Goal: Task Accomplishment & Management: Use online tool/utility

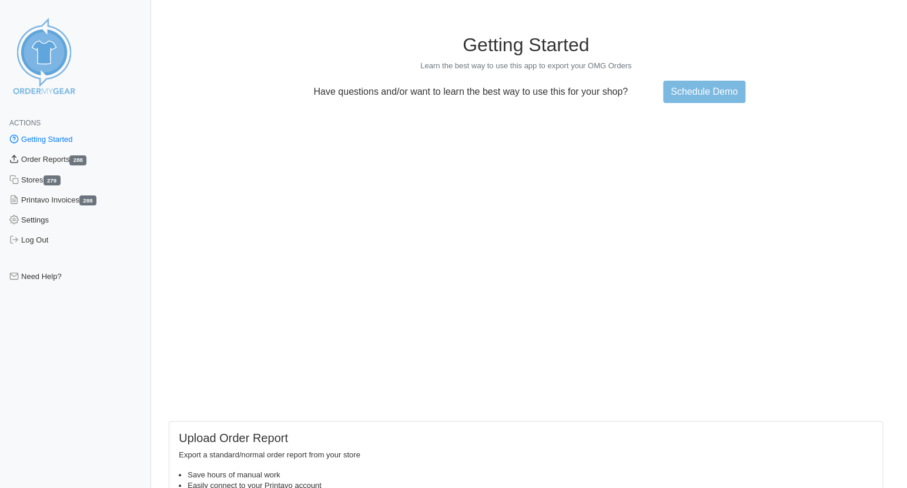
click at [42, 159] on link "Order Reports 288" at bounding box center [75, 159] width 151 height 20
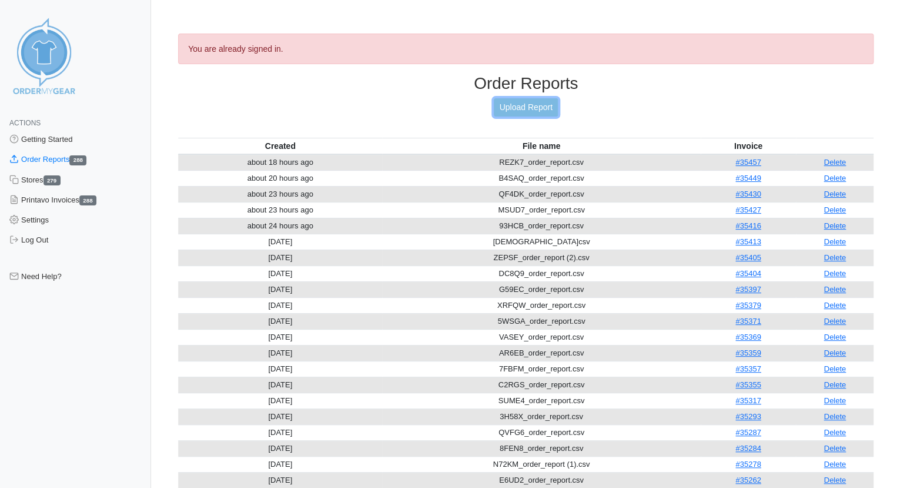
click at [530, 104] on link "Upload Report" at bounding box center [526, 107] width 64 height 18
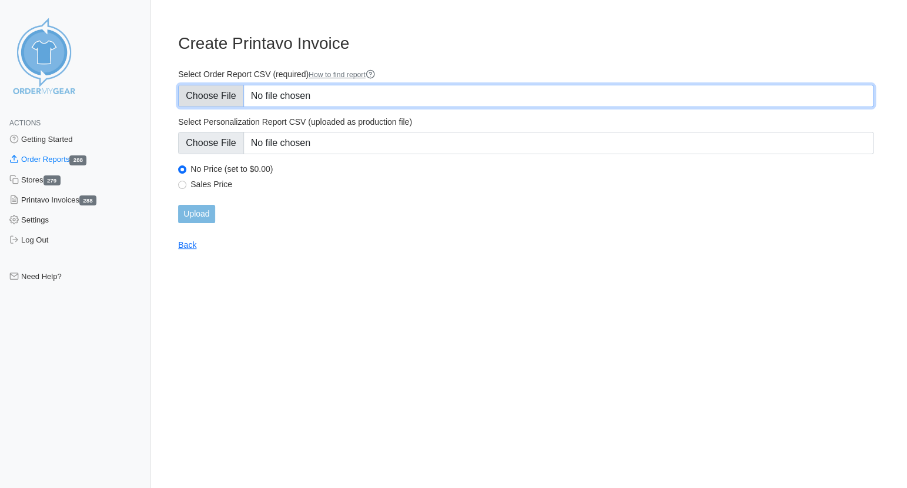
click at [199, 97] on input "Select Order Report CSV (required) How to find report" at bounding box center [526, 96] width 696 height 22
type input "C:\fakepath\JGYT8_order_report.csv"
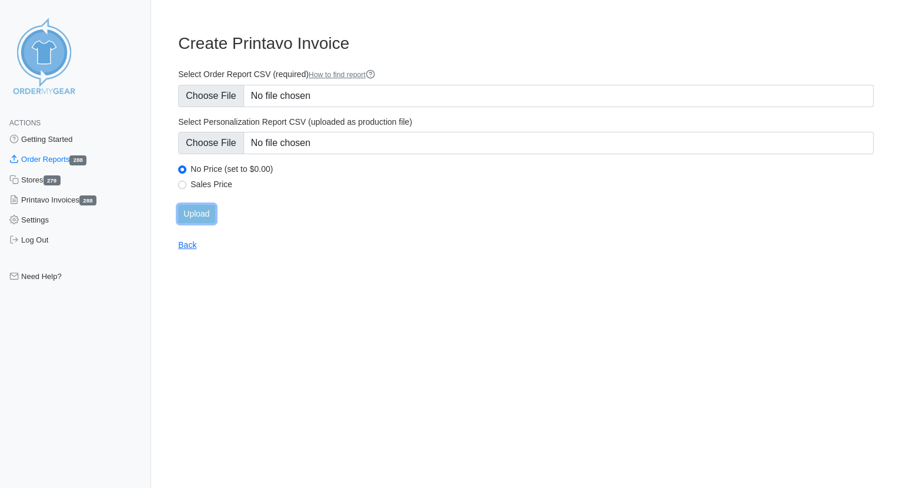
click at [196, 211] on input "Upload" at bounding box center [196, 214] width 36 height 18
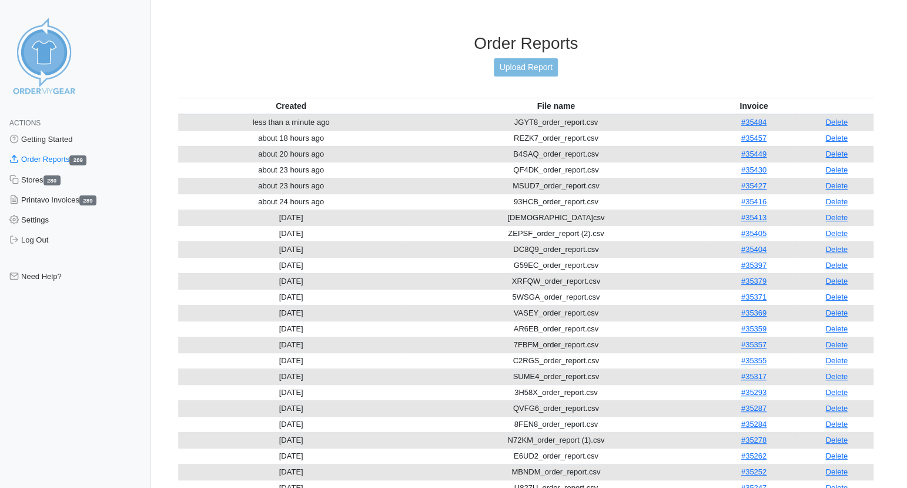
click at [753, 118] on link "#35484" at bounding box center [754, 122] width 25 height 9
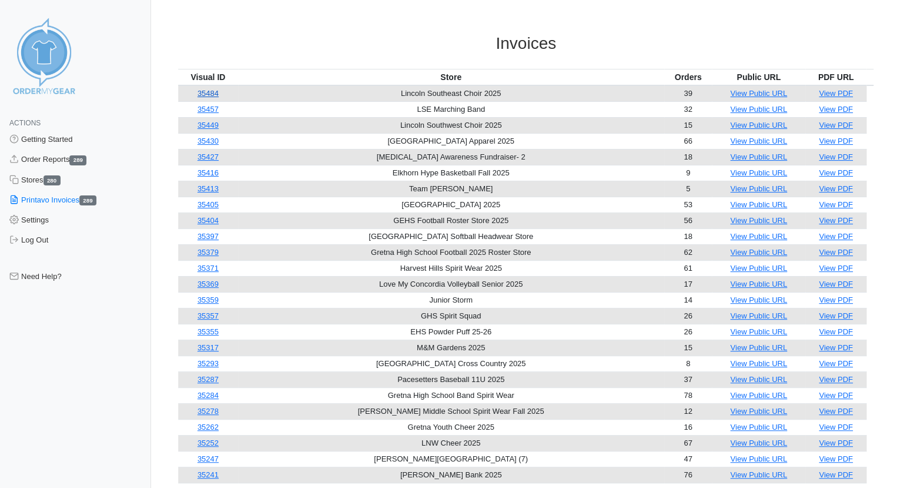
click at [212, 92] on link "35484" at bounding box center [208, 93] width 21 height 9
